Goal: Information Seeking & Learning: Learn about a topic

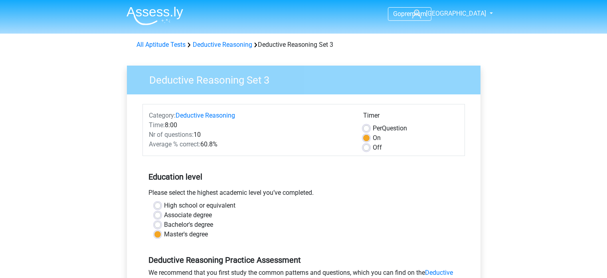
scroll to position [200, 0]
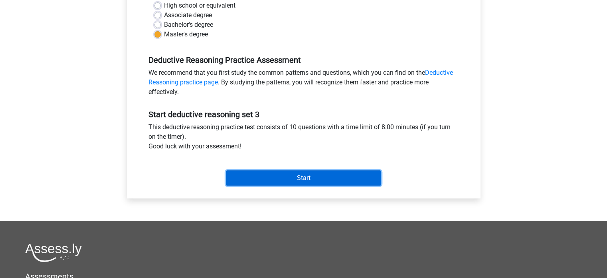
click at [347, 180] on input "Start" at bounding box center [303, 177] width 155 height 15
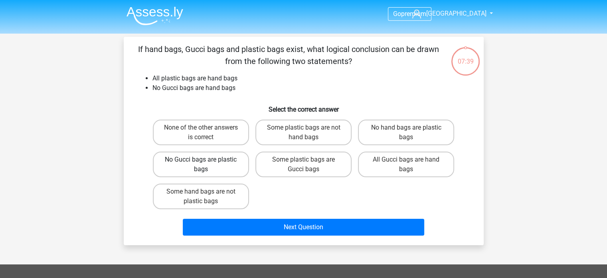
click at [224, 161] on label "No Gucci bags are plastic bags" at bounding box center [201, 164] width 96 height 26
click at [206, 161] on input "No Gucci bags are plastic bags" at bounding box center [203, 161] width 5 height 5
radio input "true"
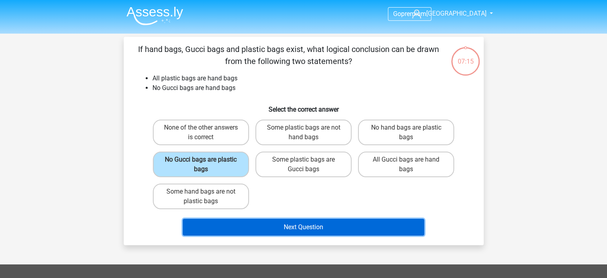
click at [324, 223] on button "Next Question" at bounding box center [304, 226] width 242 height 17
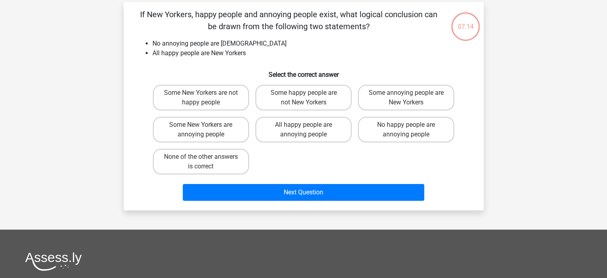
scroll to position [37, 0]
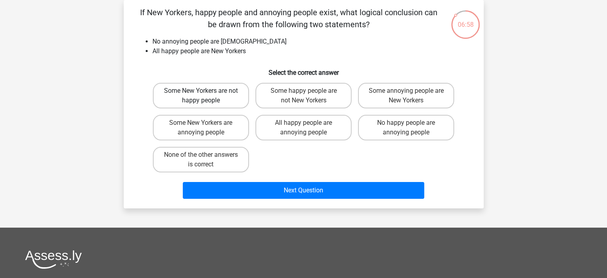
click at [236, 97] on label "Some New Yorkers are not happy people" at bounding box center [201, 96] width 96 height 26
click at [206, 96] on input "Some New Yorkers are not happy people" at bounding box center [203, 93] width 5 height 5
radio input "true"
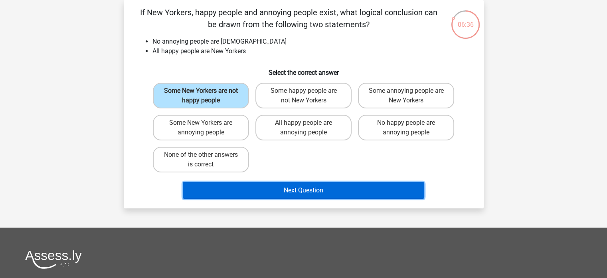
click at [329, 193] on button "Next Question" at bounding box center [304, 190] width 242 height 17
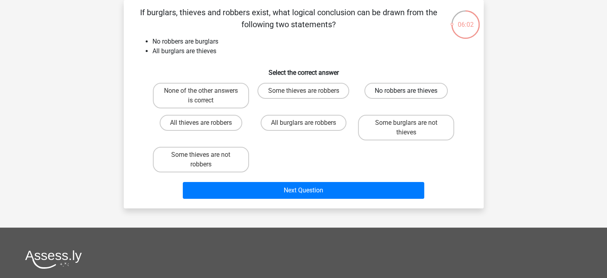
click at [398, 96] on label "No robbers are thieves" at bounding box center [406, 91] width 83 height 16
click at [407, 96] on input "No robbers are thieves" at bounding box center [409, 93] width 5 height 5
radio input "true"
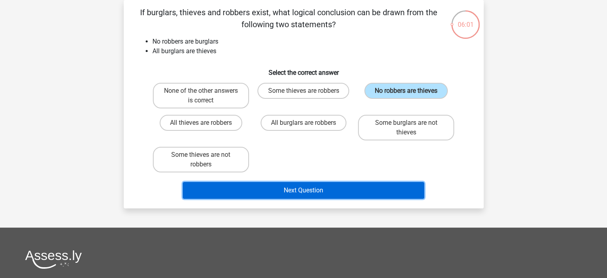
click at [347, 185] on button "Next Question" at bounding box center [304, 190] width 242 height 17
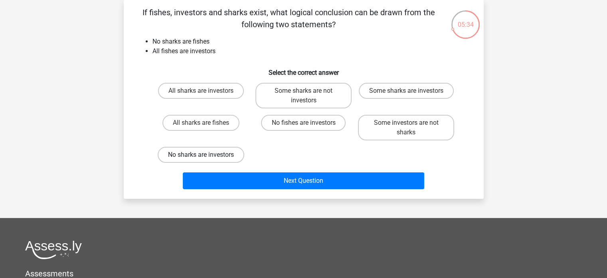
click at [228, 151] on label "No sharks are investors" at bounding box center [201, 155] width 87 height 16
click at [206, 155] on input "No sharks are investors" at bounding box center [203, 157] width 5 height 5
radio input "true"
click at [208, 152] on label "No sharks are investors" at bounding box center [201, 155] width 87 height 16
click at [206, 155] on input "No sharks are investors" at bounding box center [203, 157] width 5 height 5
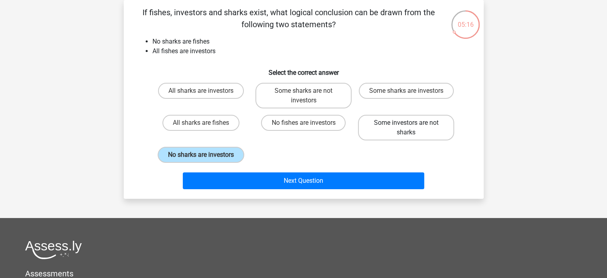
click at [395, 121] on label "Some investors are not sharks" at bounding box center [406, 128] width 96 height 26
click at [407, 123] on input "Some investors are not sharks" at bounding box center [409, 125] width 5 height 5
radio input "true"
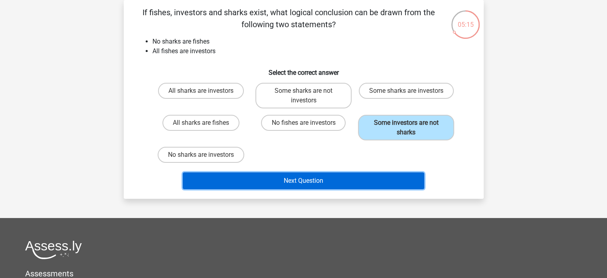
click at [323, 182] on button "Next Question" at bounding box center [304, 180] width 242 height 17
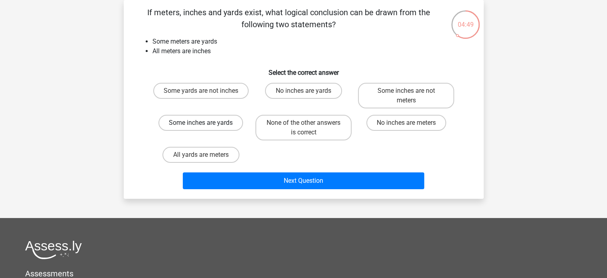
click at [222, 124] on label "Some inches are yards" at bounding box center [201, 123] width 85 height 16
click at [206, 124] on input "Some inches are yards" at bounding box center [203, 125] width 5 height 5
radio input "true"
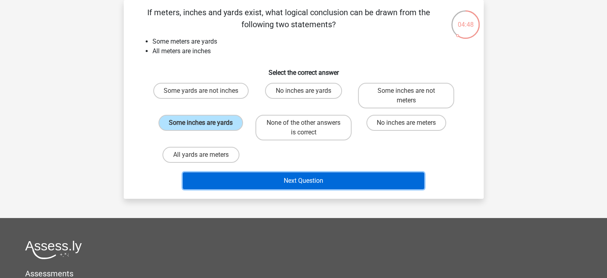
click at [306, 173] on button "Next Question" at bounding box center [304, 180] width 242 height 17
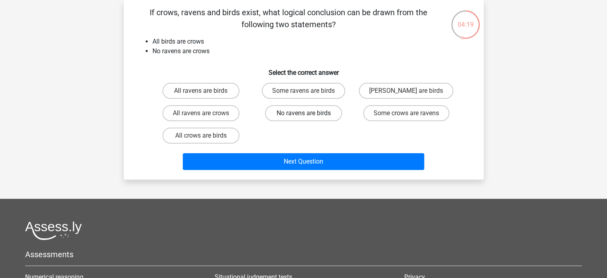
click at [291, 110] on label "No ravens are birds" at bounding box center [303, 113] width 77 height 16
click at [304, 113] on input "No ravens are birds" at bounding box center [306, 115] width 5 height 5
radio input "true"
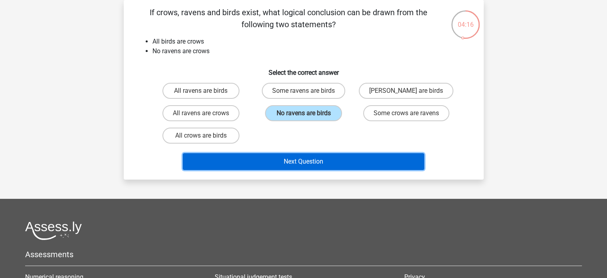
click at [345, 163] on button "Next Question" at bounding box center [304, 161] width 242 height 17
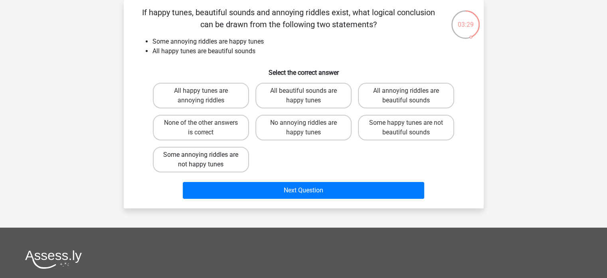
click at [239, 162] on label "Some annoying riddles are not happy tunes" at bounding box center [201, 160] width 96 height 26
click at [206, 160] on input "Some annoying riddles are not happy tunes" at bounding box center [203, 157] width 5 height 5
radio input "true"
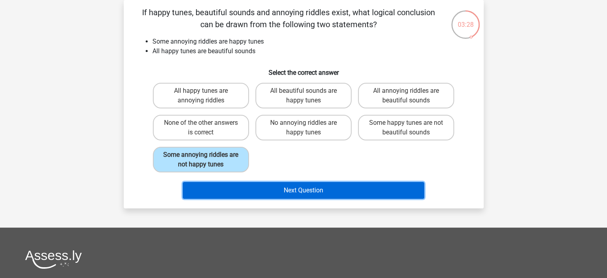
click at [328, 193] on button "Next Question" at bounding box center [304, 190] width 242 height 17
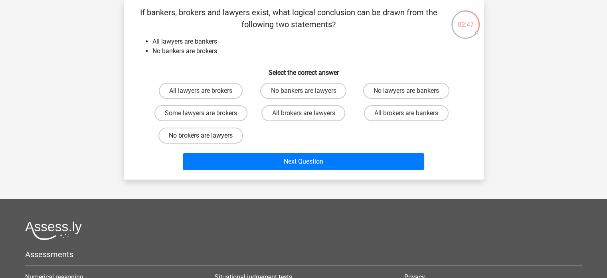
click at [234, 134] on label "No brokers are lawyers" at bounding box center [201, 135] width 85 height 16
click at [206, 135] on input "No brokers are lawyers" at bounding box center [203, 137] width 5 height 5
radio input "true"
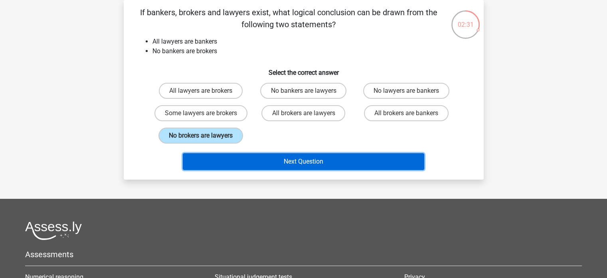
click at [303, 163] on button "Next Question" at bounding box center [304, 161] width 242 height 17
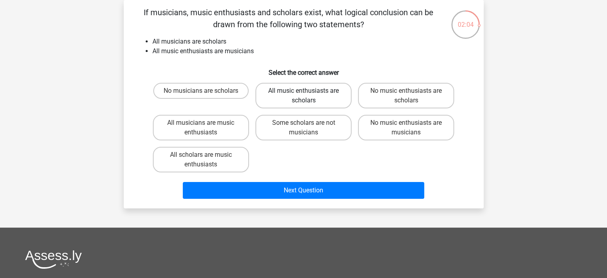
click at [331, 99] on label "All music enthusiasts are scholars" at bounding box center [304, 96] width 96 height 26
click at [309, 96] on input "All music enthusiasts are scholars" at bounding box center [306, 93] width 5 height 5
radio input "true"
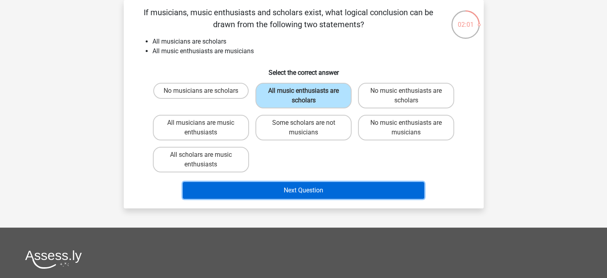
click at [359, 194] on button "Next Question" at bounding box center [304, 190] width 242 height 17
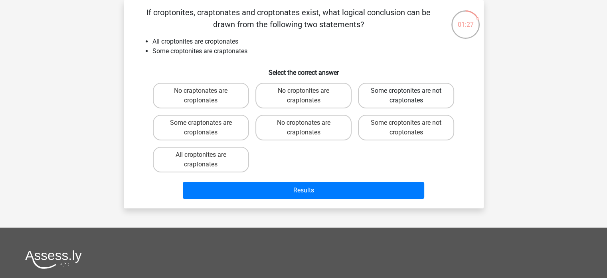
click at [439, 98] on label "Some croptonites are not craptonates" at bounding box center [406, 96] width 96 height 26
click at [412, 96] on input "Some croptonites are not craptonates" at bounding box center [409, 93] width 5 height 5
radio input "true"
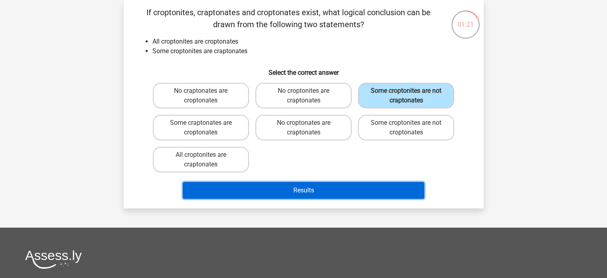
click at [331, 189] on button "Results" at bounding box center [304, 190] width 242 height 17
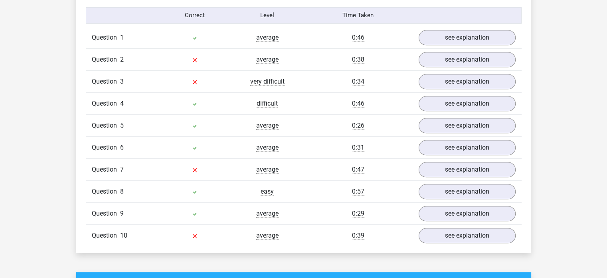
scroll to position [679, 0]
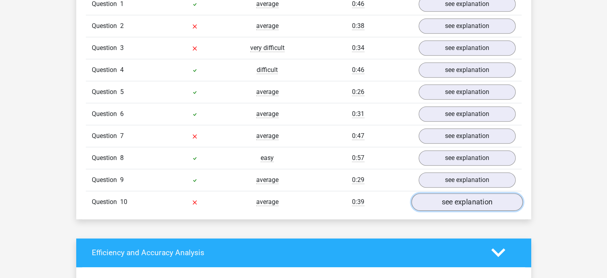
click at [474, 204] on link "see explanation" at bounding box center [466, 202] width 111 height 18
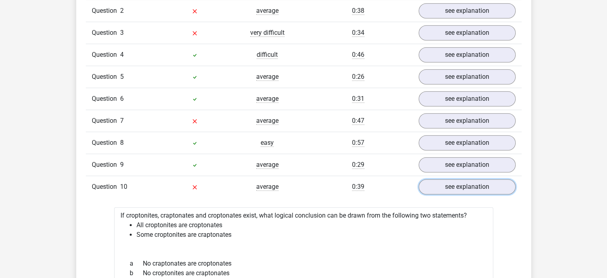
scroll to position [639, 0]
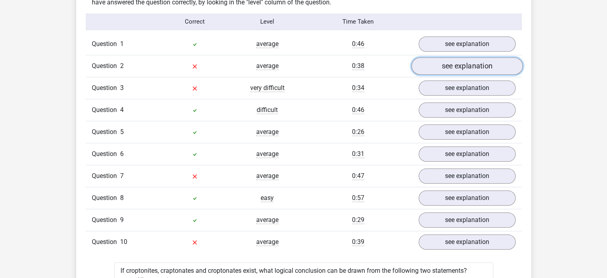
click at [478, 69] on link "see explanation" at bounding box center [466, 66] width 111 height 18
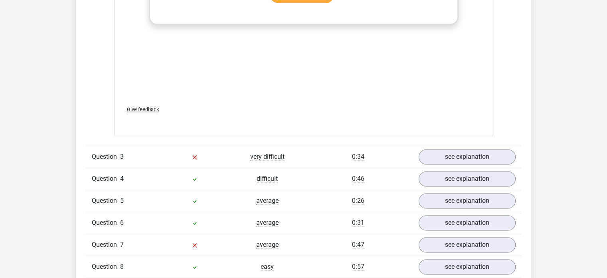
scroll to position [1038, 0]
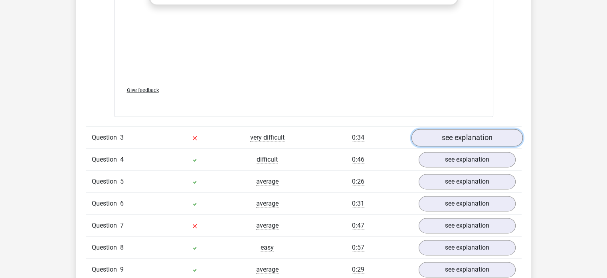
click at [486, 131] on link "see explanation" at bounding box center [466, 138] width 111 height 18
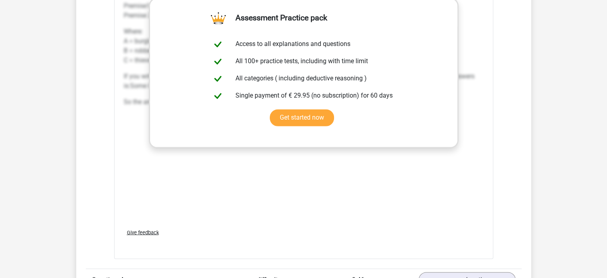
scroll to position [1518, 0]
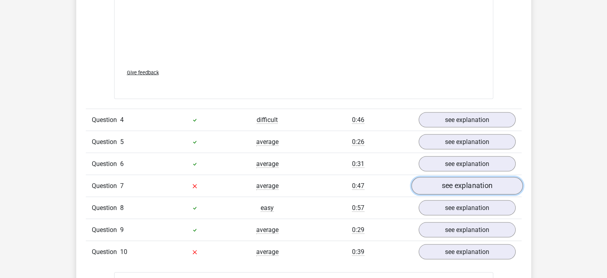
click at [497, 190] on link "see explanation" at bounding box center [466, 186] width 111 height 18
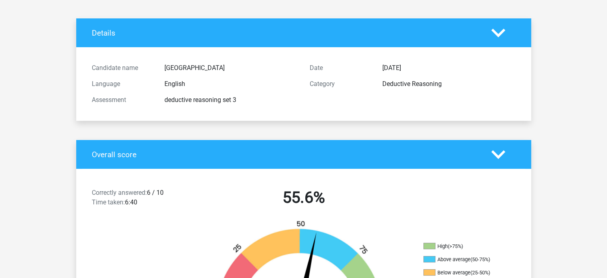
scroll to position [0, 0]
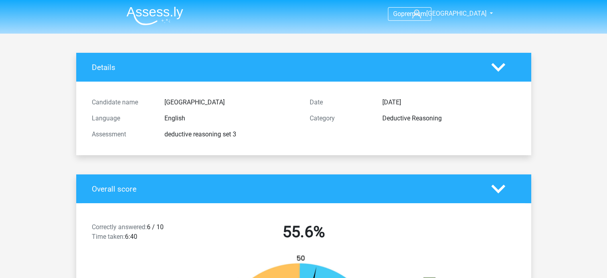
click at [495, 65] on polygon at bounding box center [499, 67] width 14 height 9
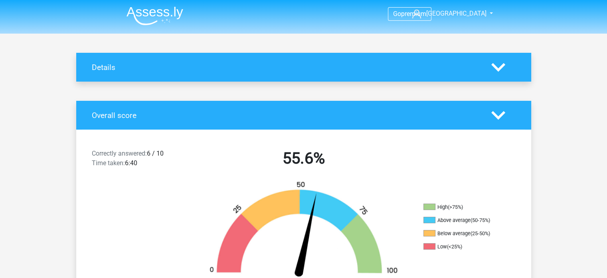
click at [495, 65] on polygon at bounding box center [499, 67] width 14 height 9
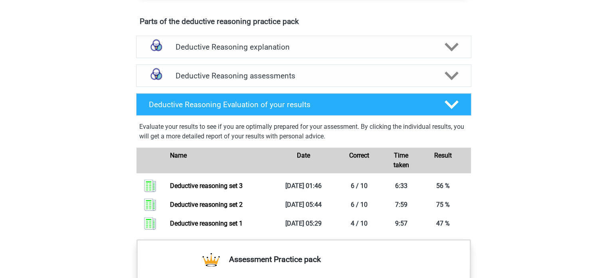
scroll to position [439, 0]
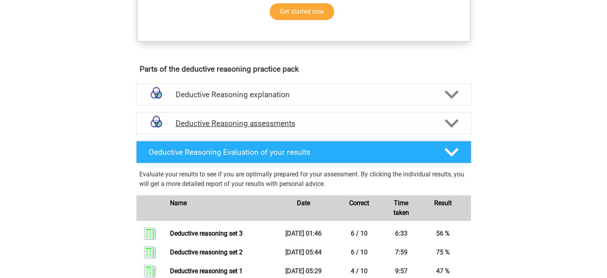
click at [451, 129] on icon at bounding box center [452, 123] width 14 height 14
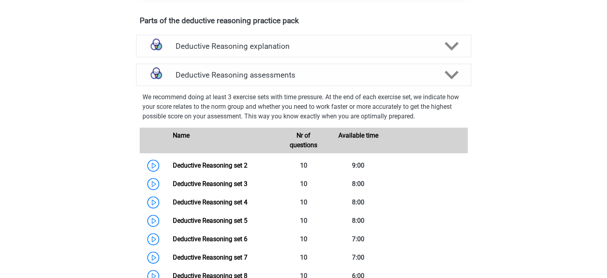
scroll to position [559, 0]
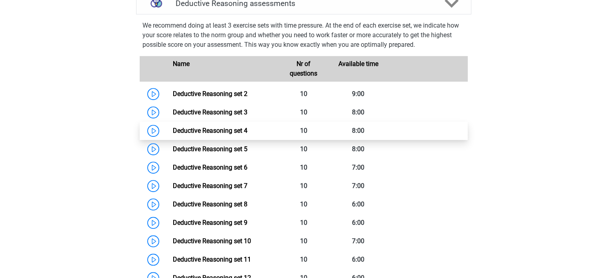
click at [175, 134] on link "Deductive Reasoning set 4" at bounding box center [210, 131] width 75 height 8
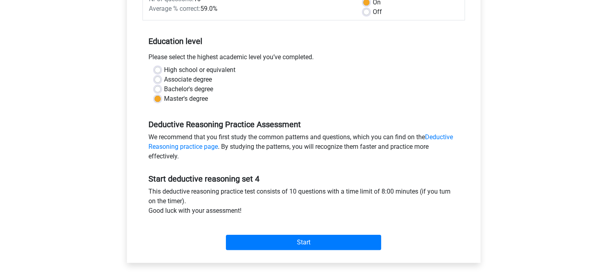
scroll to position [200, 0]
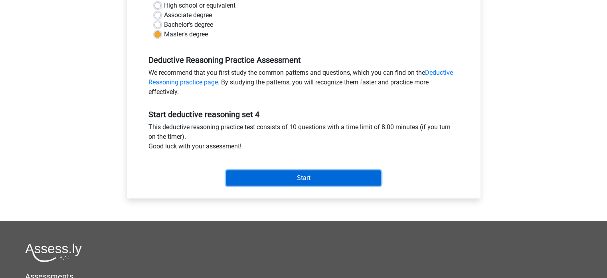
click at [318, 179] on input "Start" at bounding box center [303, 177] width 155 height 15
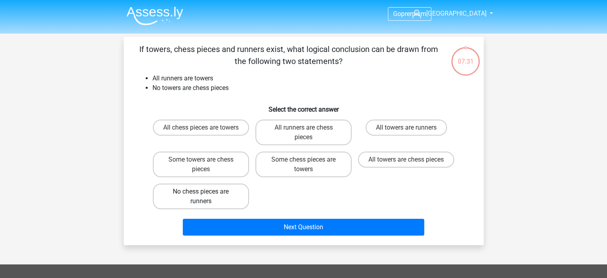
click at [220, 193] on label "No chess pieces are runners" at bounding box center [201, 196] width 96 height 26
click at [206, 193] on input "No chess pieces are runners" at bounding box center [203, 193] width 5 height 5
radio input "true"
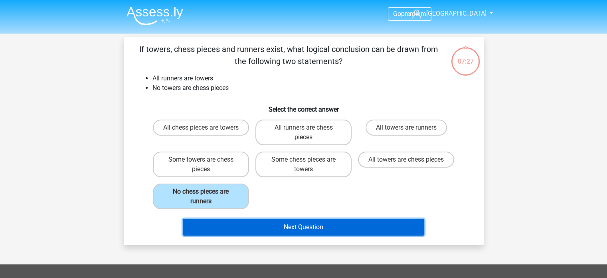
click at [330, 227] on button "Next Question" at bounding box center [304, 226] width 242 height 17
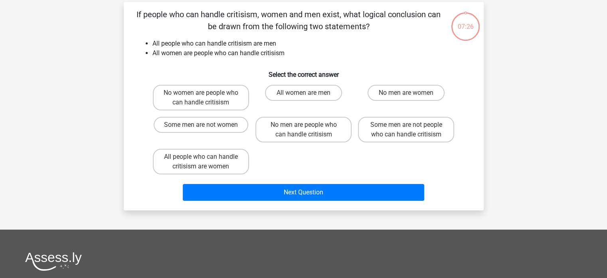
scroll to position [37, 0]
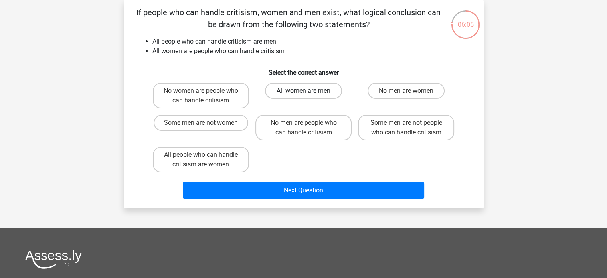
click at [323, 93] on label "All women are men" at bounding box center [303, 91] width 77 height 16
click at [309, 93] on input "All women are men" at bounding box center [306, 93] width 5 height 5
radio input "true"
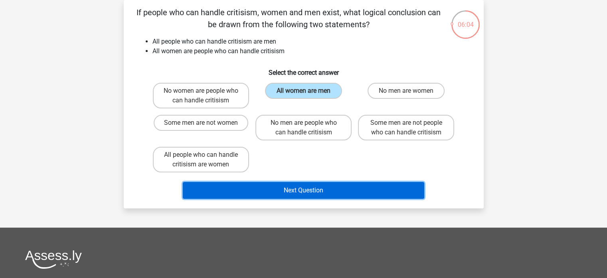
click at [345, 190] on button "Next Question" at bounding box center [304, 190] width 242 height 17
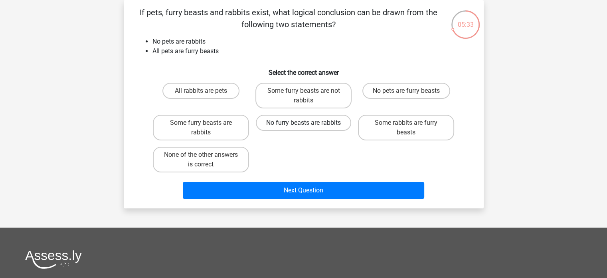
click at [327, 123] on label "No furry beasts are rabbits" at bounding box center [303, 123] width 95 height 16
click at [309, 123] on input "No furry beasts are rabbits" at bounding box center [306, 125] width 5 height 5
radio input "true"
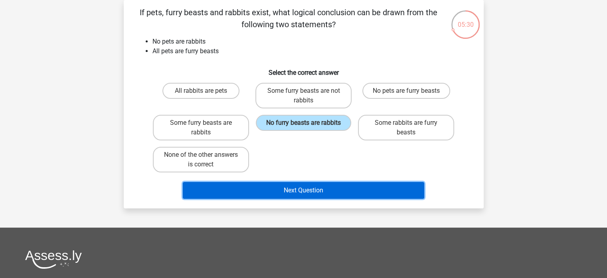
click at [290, 189] on button "Next Question" at bounding box center [304, 190] width 242 height 17
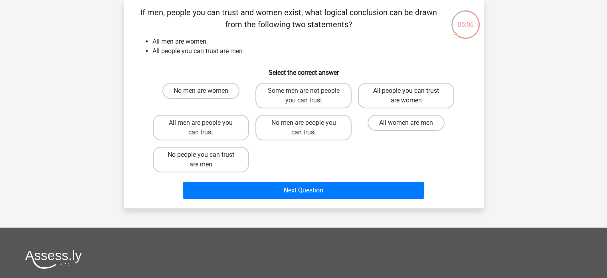
click at [425, 93] on label "All people you can trust are women" at bounding box center [406, 96] width 96 height 26
click at [412, 93] on input "All people you can trust are women" at bounding box center [409, 93] width 5 height 5
radio input "true"
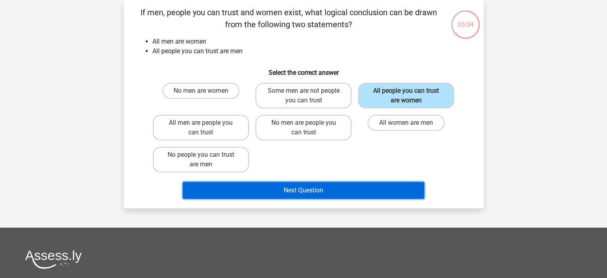
click at [307, 192] on button "Next Question" at bounding box center [304, 190] width 242 height 17
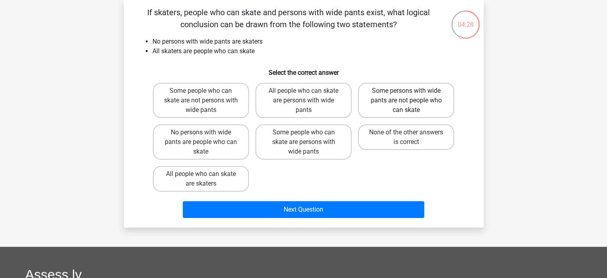
click at [435, 105] on label "Some persons with wide pants are not people who can skate" at bounding box center [406, 100] width 96 height 35
click at [412, 96] on input "Some persons with wide pants are not people who can skate" at bounding box center [409, 93] width 5 height 5
radio input "true"
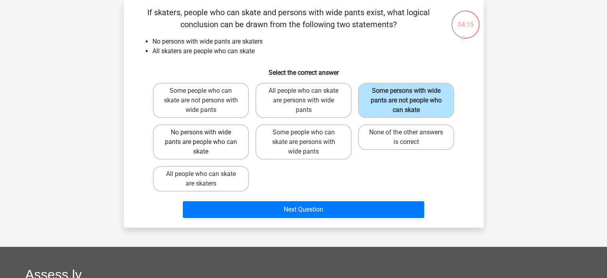
click at [219, 144] on label "No persons with wide pants are people who can skate" at bounding box center [201, 141] width 96 height 35
click at [206, 137] on input "No persons with wide pants are people who can skate" at bounding box center [203, 134] width 5 height 5
radio input "true"
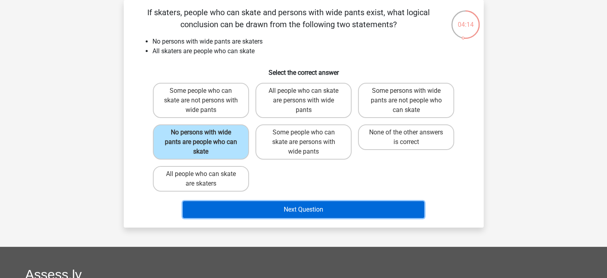
click at [341, 208] on button "Next Question" at bounding box center [304, 209] width 242 height 17
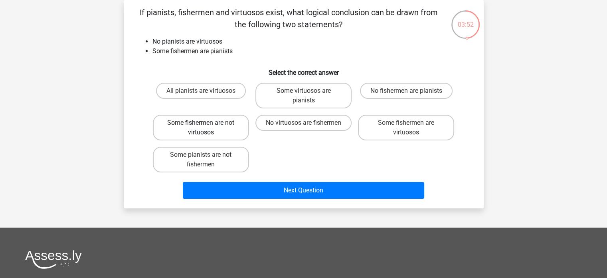
click at [236, 131] on label "Some fishermen are not virtuosos" at bounding box center [201, 128] width 96 height 26
click at [206, 128] on input "Some fishermen are not virtuosos" at bounding box center [203, 125] width 5 height 5
radio input "true"
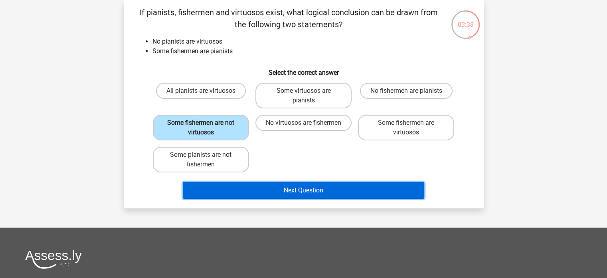
click at [313, 185] on button "Next Question" at bounding box center [304, 190] width 242 height 17
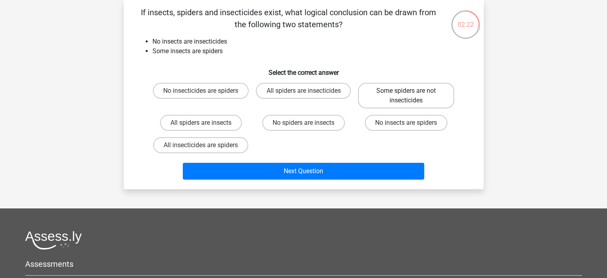
click at [447, 97] on label "Some spiders are not insecticides" at bounding box center [406, 96] width 96 height 26
click at [412, 96] on input "Some spiders are not insecticides" at bounding box center [409, 93] width 5 height 5
radio input "true"
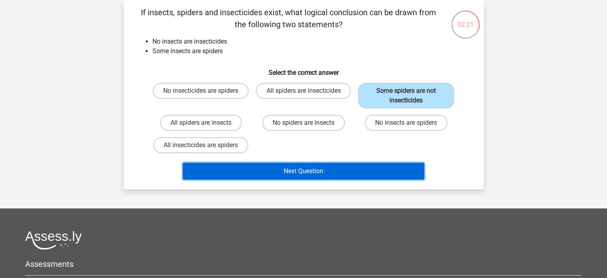
click at [347, 172] on button "Next Question" at bounding box center [304, 171] width 242 height 17
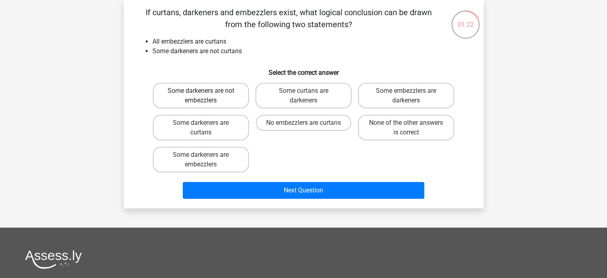
click at [240, 95] on label "Some darkeners are not embezzlers" at bounding box center [201, 96] width 96 height 26
click at [206, 95] on input "Some darkeners are not embezzlers" at bounding box center [203, 93] width 5 height 5
radio input "true"
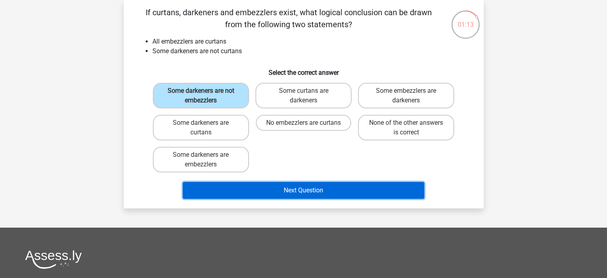
click at [334, 191] on button "Next Question" at bounding box center [304, 190] width 242 height 17
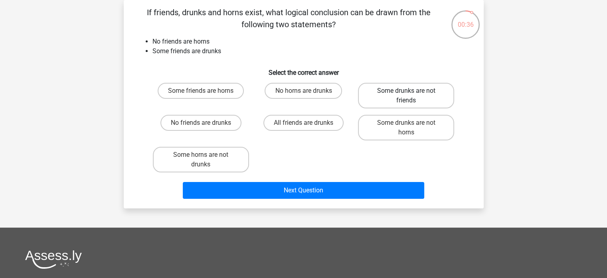
click at [447, 91] on label "Some drunks are not friends" at bounding box center [406, 96] width 96 height 26
click at [412, 91] on input "Some drunks are not friends" at bounding box center [409, 93] width 5 height 5
radio input "true"
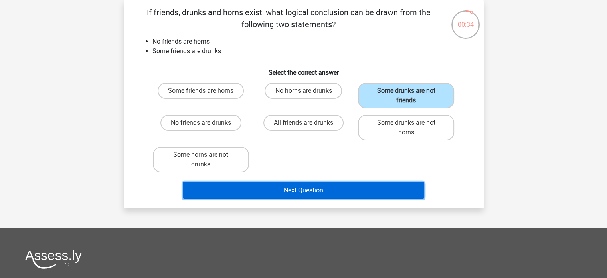
click at [294, 187] on button "Next Question" at bounding box center [304, 190] width 242 height 17
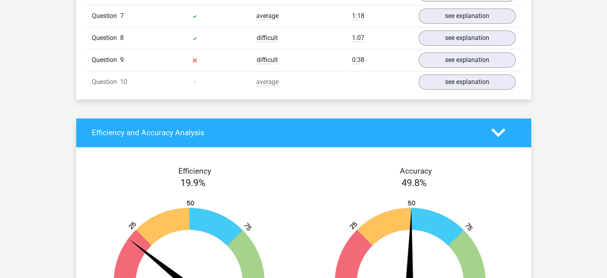
scroll to position [599, 0]
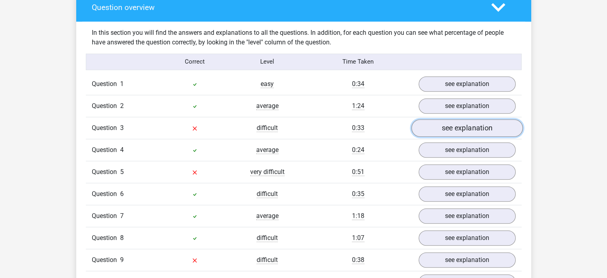
click at [478, 131] on link "see explanation" at bounding box center [466, 128] width 111 height 18
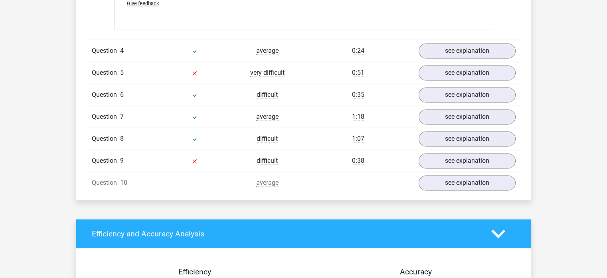
scroll to position [1078, 0]
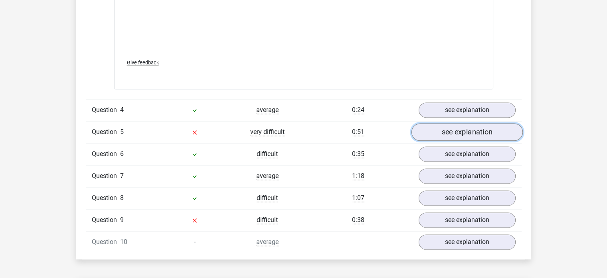
click at [471, 129] on link "see explanation" at bounding box center [466, 132] width 111 height 18
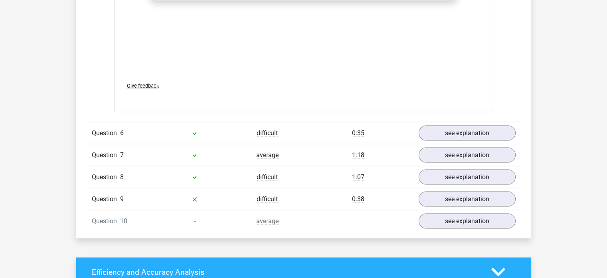
scroll to position [1598, 0]
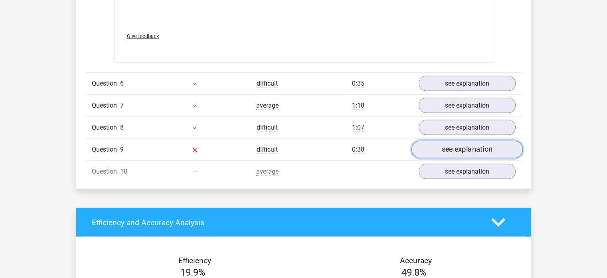
click at [473, 151] on link "see explanation" at bounding box center [466, 150] width 111 height 18
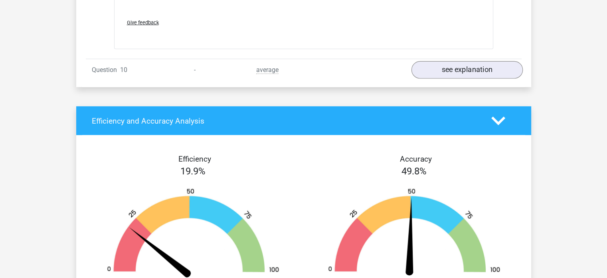
scroll to position [2077, 0]
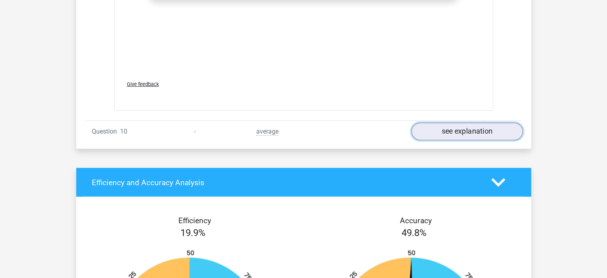
click at [471, 129] on link "see explanation" at bounding box center [466, 132] width 111 height 18
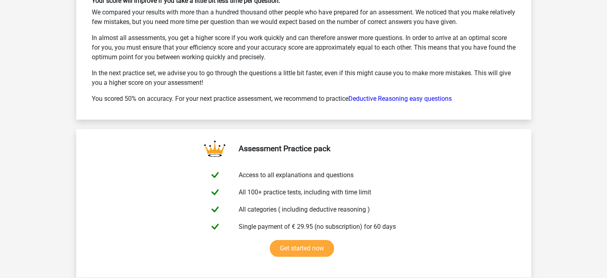
scroll to position [3035, 0]
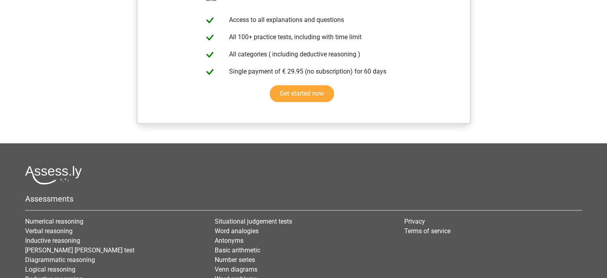
scroll to position [799, 0]
